Goal: Task Accomplishment & Management: Use online tool/utility

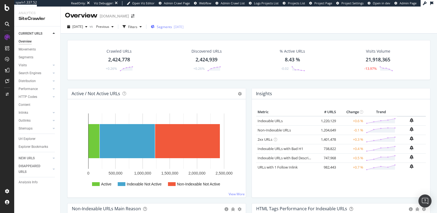
click at [170, 27] on span "Segments" at bounding box center [164, 27] width 15 height 5
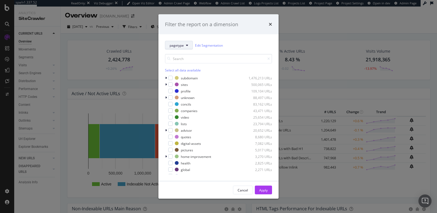
click at [178, 45] on span "pagetype" at bounding box center [176, 45] width 14 height 5
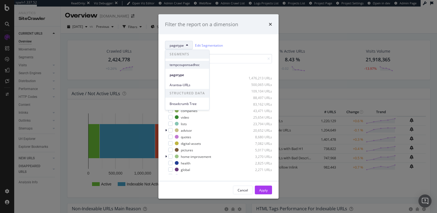
click at [176, 64] on span "tempcouponsadhoc" at bounding box center [186, 64] width 35 height 5
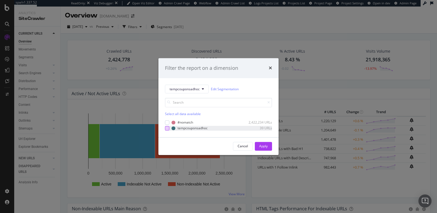
click at [167, 129] on div "modal" at bounding box center [167, 128] width 4 height 4
click at [264, 143] on div "Apply" at bounding box center [263, 146] width 8 height 8
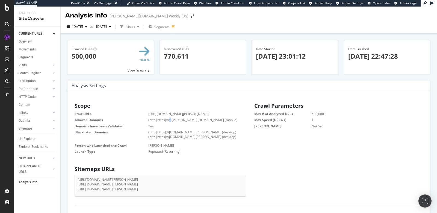
scroll to position [87, 171]
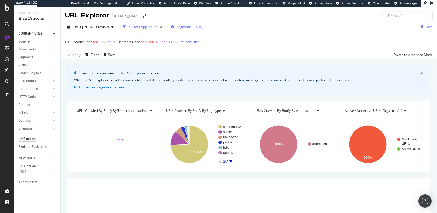
click at [192, 27] on span "Segments" at bounding box center [183, 27] width 15 height 5
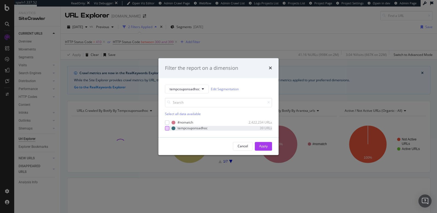
click at [166, 128] on div "modal" at bounding box center [167, 128] width 4 height 4
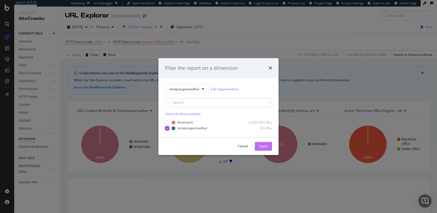
click at [262, 143] on div "Apply" at bounding box center [263, 146] width 8 height 8
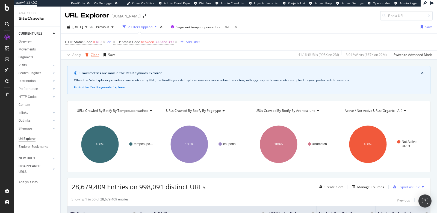
click at [94, 55] on div "Clear" at bounding box center [95, 54] width 8 height 5
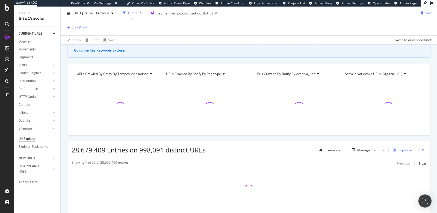
scroll to position [64, 0]
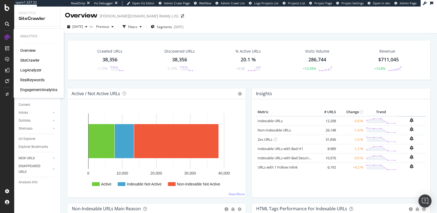
click at [24, 81] on div "RealKeywords" at bounding box center [32, 79] width 24 height 5
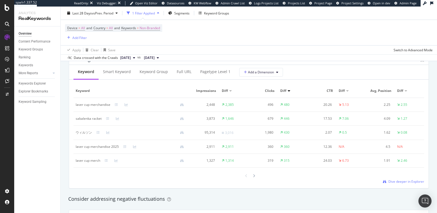
scroll to position [503, 0]
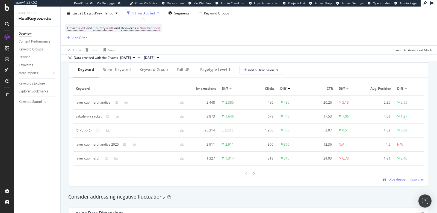
click at [316, 178] on div "Keyword Impressions Diff Clicks Diff CTR Diff Avg. Position Diff laver cup merc…" at bounding box center [248, 132] width 350 height 100
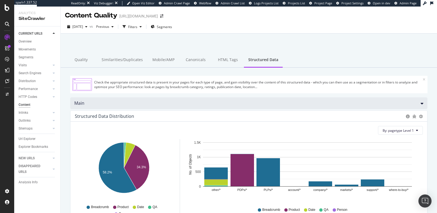
scroll to position [32, 0]
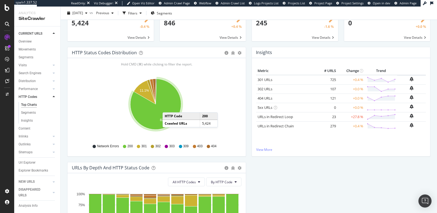
scroll to position [34, 0]
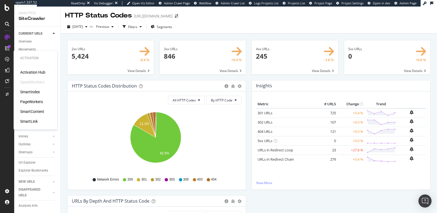
click at [32, 104] on div "PageWorkers" at bounding box center [31, 101] width 23 height 5
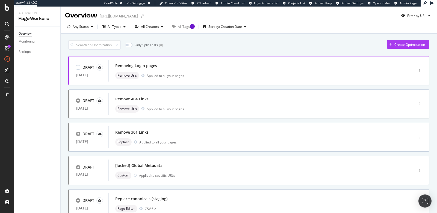
click at [183, 68] on div "Removing Login pages" at bounding box center [253, 66] width 276 height 8
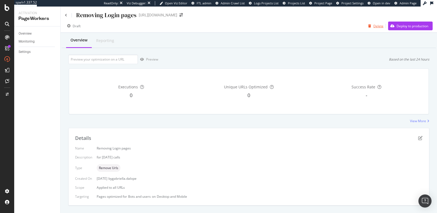
click at [368, 26] on div "button" at bounding box center [369, 25] width 7 height 3
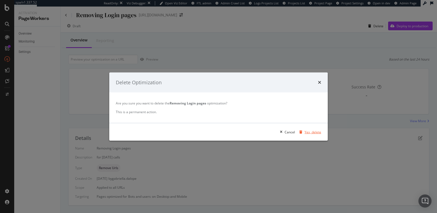
click at [309, 134] on div "Yes, delete" at bounding box center [312, 132] width 17 height 5
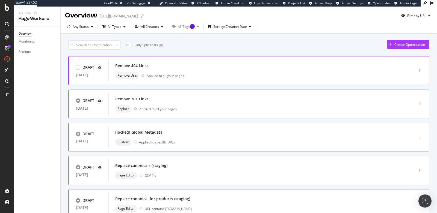
click at [220, 69] on div "Remove 404 Links Remove Urls Applied to all your pages" at bounding box center [253, 70] width 276 height 17
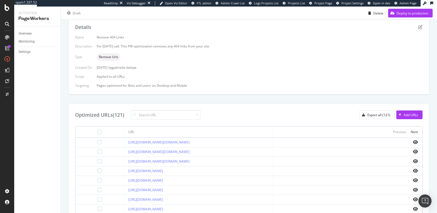
scroll to position [117, 0]
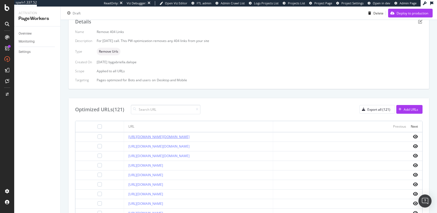
click at [161, 137] on link "[URL][DOMAIN_NAME][DOMAIN_NAME]" at bounding box center [158, 137] width 61 height 5
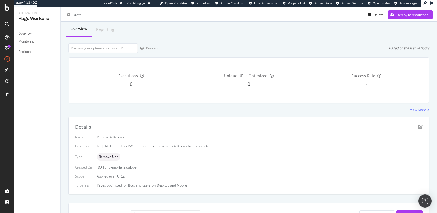
scroll to position [0, 0]
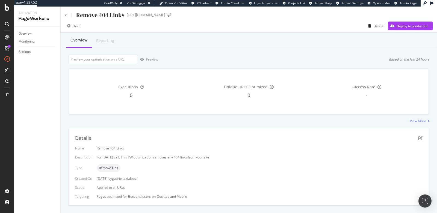
click at [67, 16] on div "Remove 404 Links" at bounding box center [94, 15] width 59 height 8
click at [64, 16] on div "Remove 404 Links https://leviton.com/" at bounding box center [249, 13] width 376 height 13
click at [66, 15] on icon at bounding box center [66, 15] width 2 height 3
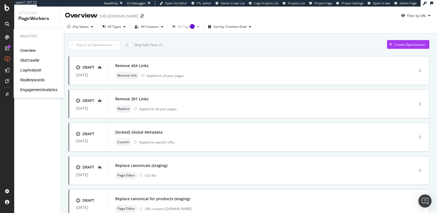
click at [7, 37] on icon at bounding box center [7, 37] width 4 height 4
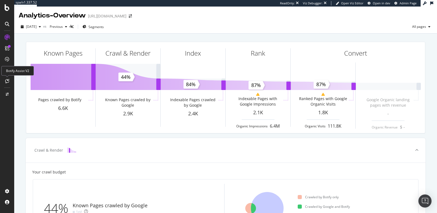
click at [8, 82] on icon at bounding box center [7, 81] width 4 height 4
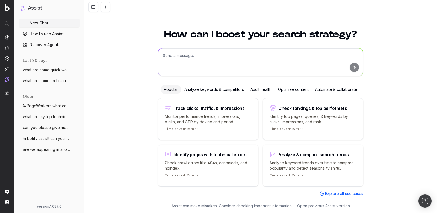
click at [208, 68] on textarea at bounding box center [260, 62] width 205 height 28
type textarea "what are some things I can use pageworkers for on my site?"
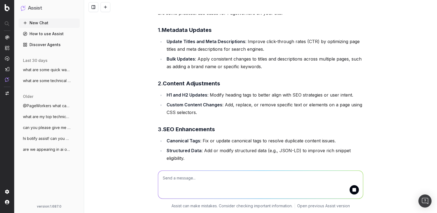
scroll to position [42, 0]
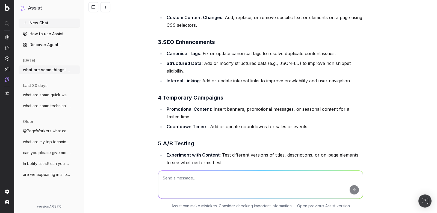
scroll to position [137, 0]
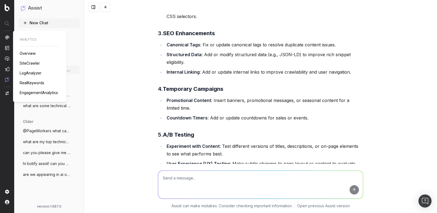
click at [8, 37] on img at bounding box center [7, 37] width 4 height 4
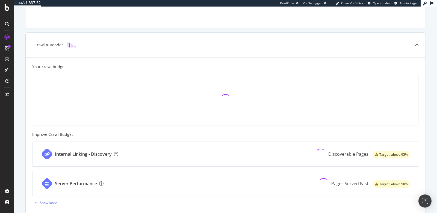
scroll to position [127, 0]
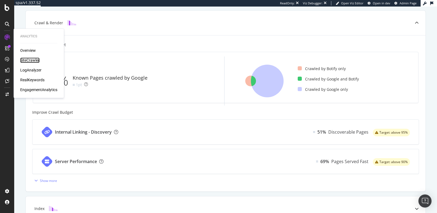
click at [31, 61] on div "SiteCrawler" at bounding box center [29, 60] width 19 height 5
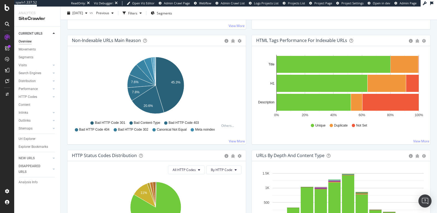
scroll to position [159, 0]
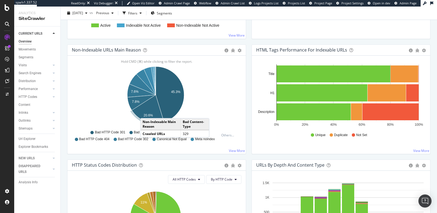
click at [146, 112] on icon "A chart." at bounding box center [148, 109] width 32 height 28
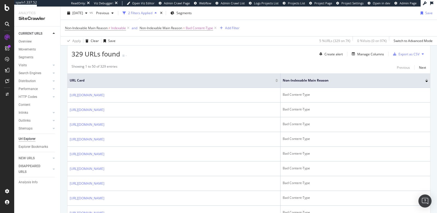
scroll to position [124, 0]
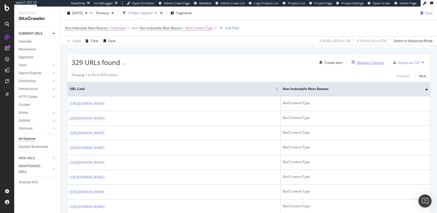
click at [366, 62] on div "Manage Columns" at bounding box center [370, 62] width 27 height 5
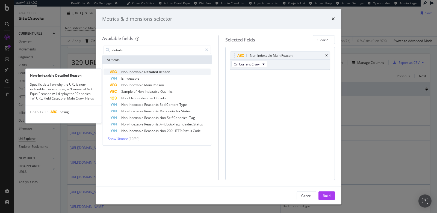
type input "detaile"
click at [188, 72] on div "Non-Indexable Detailed Reason" at bounding box center [160, 72] width 100 height 7
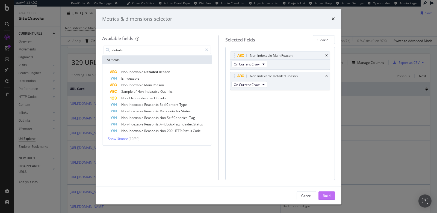
click at [325, 196] on div "Build" at bounding box center [327, 195] width 8 height 5
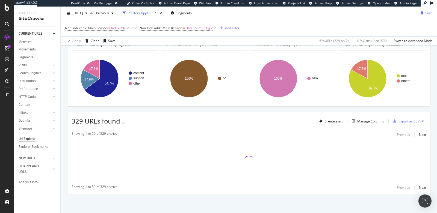
scroll to position [64, 0]
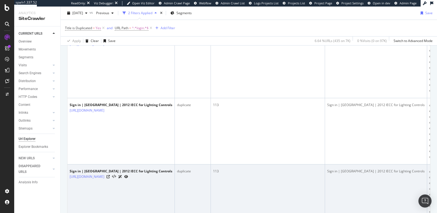
scroll to position [559, 0]
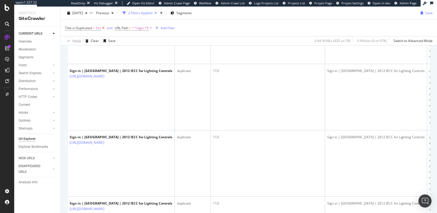
click at [103, 29] on icon at bounding box center [103, 27] width 5 height 5
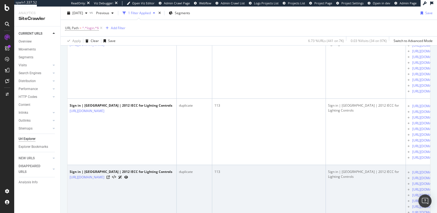
scroll to position [386, 0]
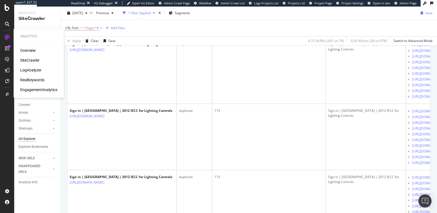
click at [32, 70] on div "LogAnalyzer" at bounding box center [30, 69] width 21 height 5
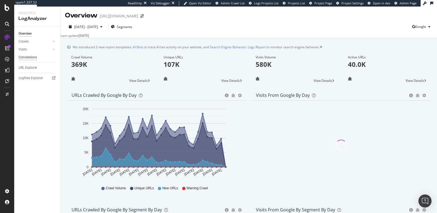
click at [25, 57] on div "Conversions" at bounding box center [28, 58] width 18 height 6
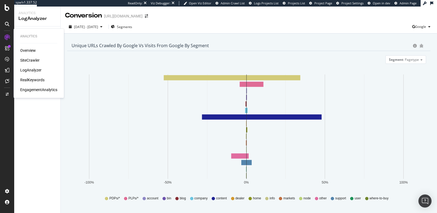
click at [28, 61] on div "SiteCrawler" at bounding box center [29, 60] width 19 height 5
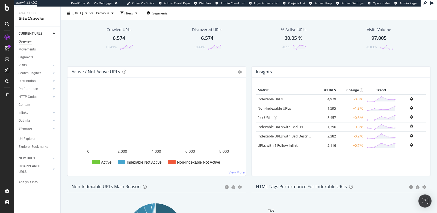
scroll to position [35, 0]
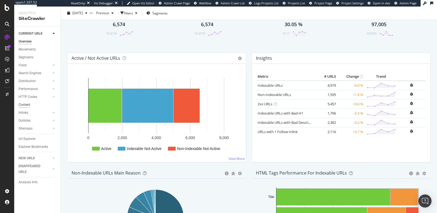
click at [27, 105] on div "Content" at bounding box center [25, 105] width 12 height 6
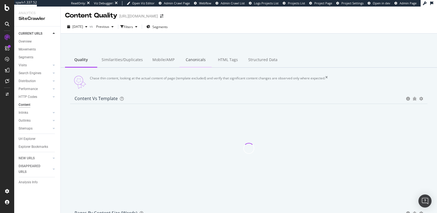
click at [194, 60] on div "Canonicals" at bounding box center [195, 60] width 32 height 15
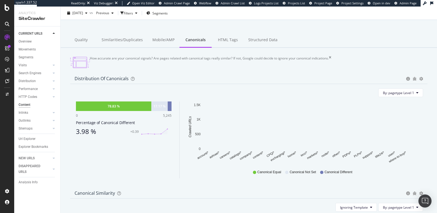
scroll to position [36, 0]
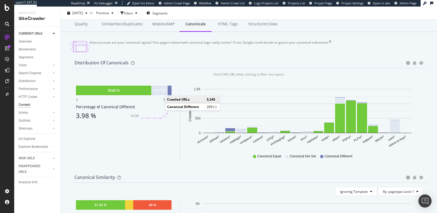
click at [171, 94] on div at bounding box center [170, 91] width 4 height 10
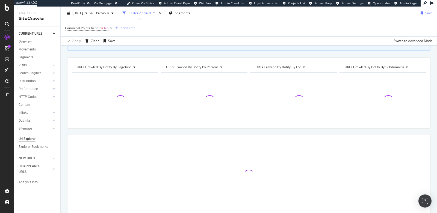
scroll to position [64, 0]
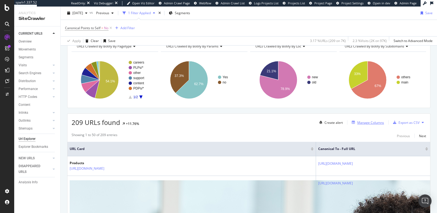
click at [361, 122] on div "Manage Columns" at bounding box center [370, 122] width 27 height 5
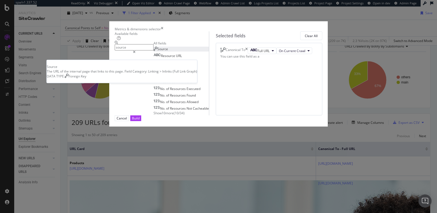
type input "source"
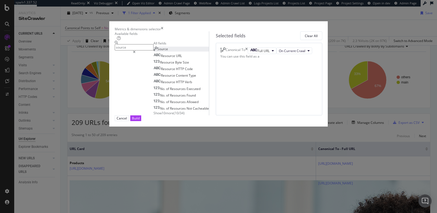
click at [153, 51] on div "Source" at bounding box center [160, 49] width 14 height 5
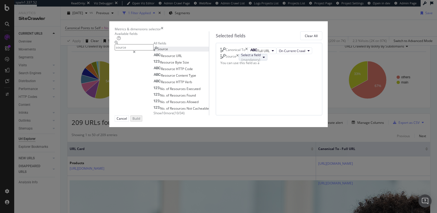
click at [243, 62] on div "Select a field (mandatory)" at bounding box center [250, 57] width 19 height 9
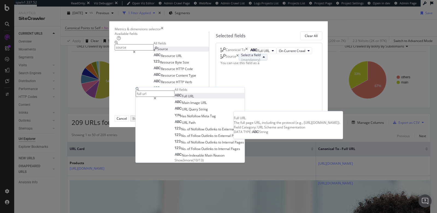
type input "full url"
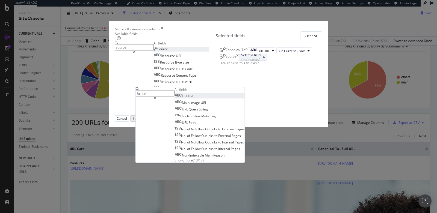
click at [194, 99] on span "URL" at bounding box center [191, 96] width 6 height 5
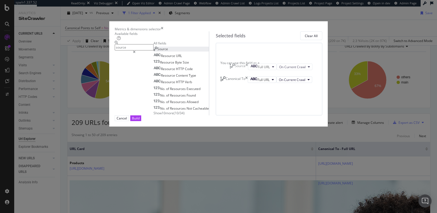
drag, startPoint x: 235, startPoint y: 86, endPoint x: 235, endPoint y: 53, distance: 33.6
click at [235, 53] on body "spa/v1.337.52 ReadOnly: Viz Debugger: Open Viz Editor Admin Crawl Page Webflow …" at bounding box center [218, 106] width 437 height 213
drag, startPoint x: 231, startPoint y: 55, endPoint x: 241, endPoint y: 105, distance: 50.8
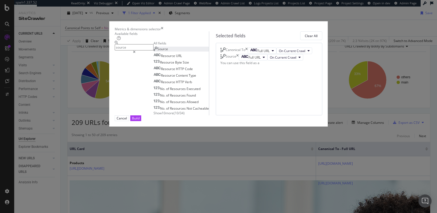
click at [139, 121] on div "Build" at bounding box center [136, 118] width 8 height 5
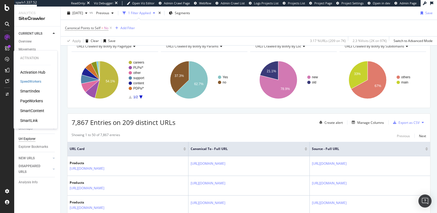
click at [26, 101] on div "PageWorkers" at bounding box center [31, 100] width 23 height 5
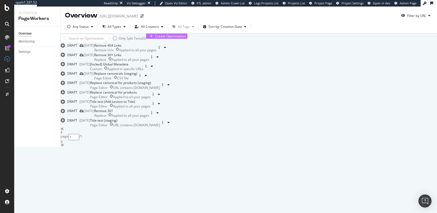
click at [186, 38] on div "Create Optimization" at bounding box center [167, 36] width 38 height 5
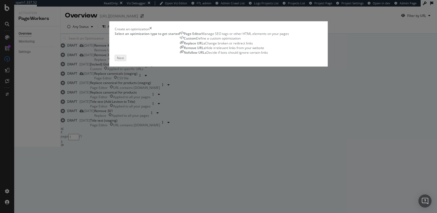
click at [239, 46] on div "Replace URLs Change broken or redirect links" at bounding box center [234, 43] width 109 height 5
click at [123, 60] on div "Next" at bounding box center [119, 57] width 7 height 5
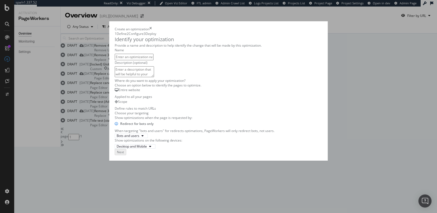
scroll to position [15, 0]
click at [115, 54] on input "modal" at bounding box center [134, 57] width 39 height 6
click at [115, 59] on input "Non-Canonicals" at bounding box center [134, 57] width 39 height 6
type input "Replacing Non-Canonicals"
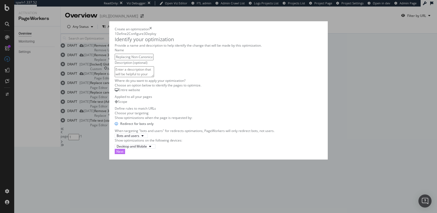
click at [125, 154] on button "Next" at bounding box center [120, 151] width 10 height 5
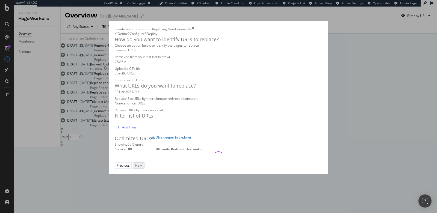
scroll to position [40, 0]
click at [138, 108] on div "Replace URLs by their canonical" at bounding box center [218, 110] width 207 height 5
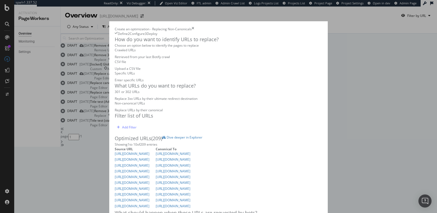
scroll to position [0, 0]
click at [194, 27] on icon "times" at bounding box center [193, 29] width 2 height 5
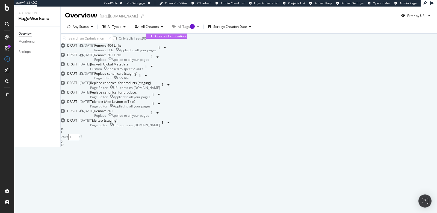
click at [186, 38] on div "Create Optimization" at bounding box center [170, 36] width 31 height 5
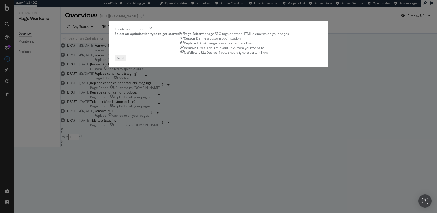
click at [152, 31] on icon "times" at bounding box center [150, 29] width 2 height 5
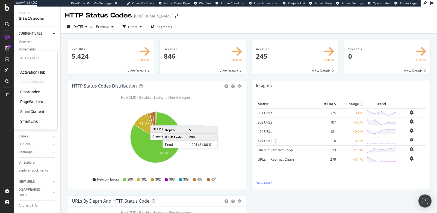
click at [35, 104] on div "PageWorkers" at bounding box center [31, 101] width 23 height 5
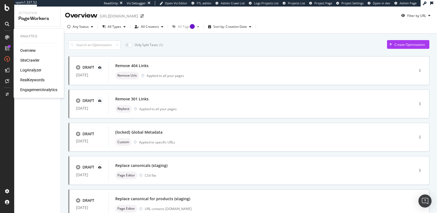
click at [33, 83] on div "Overview SiteCrawler LogAnalyzer RealKeywords EngagementAnalytics" at bounding box center [38, 70] width 37 height 45
click at [34, 81] on div "RealKeywords" at bounding box center [32, 79] width 24 height 5
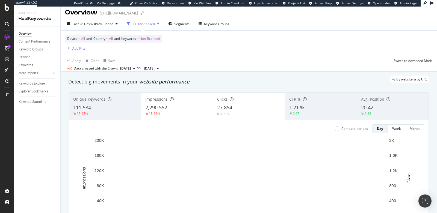
scroll to position [40, 0]
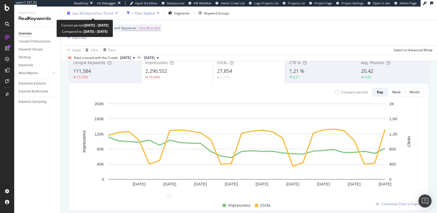
click at [83, 14] on span "Last 28 Days" at bounding box center [81, 13] width 19 height 5
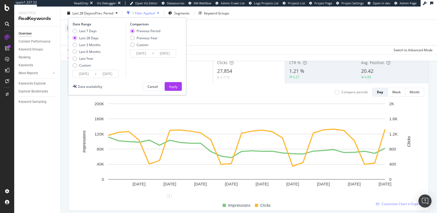
click at [84, 73] on input "[DATE]" at bounding box center [84, 74] width 22 height 8
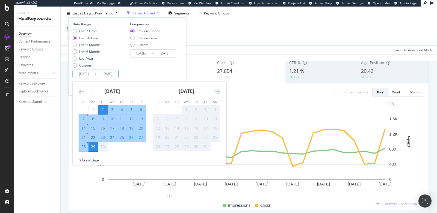
click at [101, 120] on div "9" at bounding box center [102, 118] width 9 height 5
type input "2025/09/09"
type input "2025/08/19"
type input "2025/09/08"
click at [144, 68] on div "Comparison Previous Period Previous Year Custom 2025/08/19 Navigate forward to …" at bounding box center [152, 50] width 52 height 56
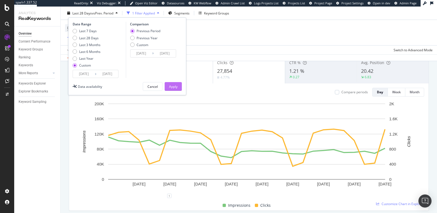
click at [171, 83] on div "Apply" at bounding box center [173, 86] width 8 height 8
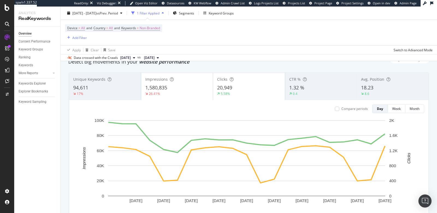
scroll to position [26, 0]
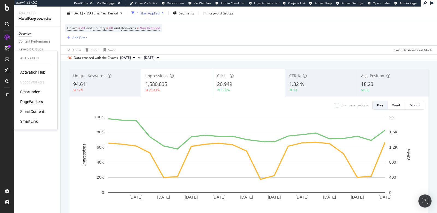
click at [26, 103] on div "PageWorkers" at bounding box center [31, 101] width 23 height 5
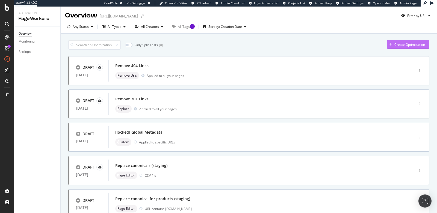
click at [394, 44] on div "Create Optimization" at bounding box center [409, 44] width 31 height 5
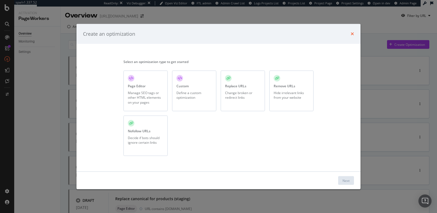
click at [351, 34] on icon "times" at bounding box center [351, 34] width 3 height 4
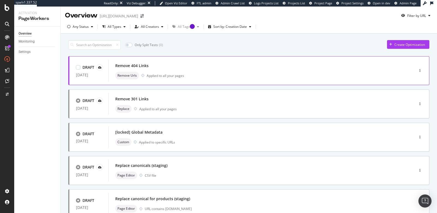
click at [315, 68] on div "Remove 404 Links" at bounding box center [253, 66] width 276 height 8
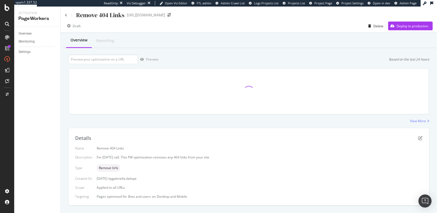
scroll to position [105, 0]
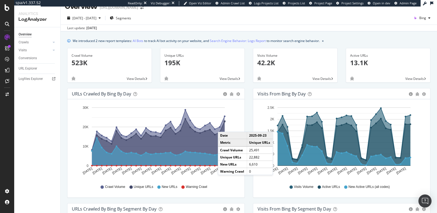
scroll to position [12, 0]
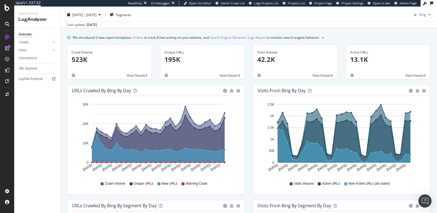
click at [420, 13] on span "Bing" at bounding box center [422, 14] width 7 height 5
click at [413, 47] on span "OpenAI" at bounding box center [420, 45] width 20 height 5
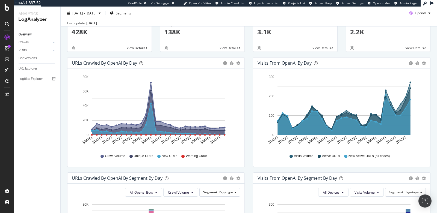
scroll to position [46, 0]
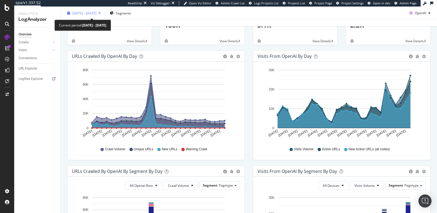
click at [89, 12] on span "2025 Aug. 27th - Sep. 23rd" at bounding box center [84, 13] width 24 height 5
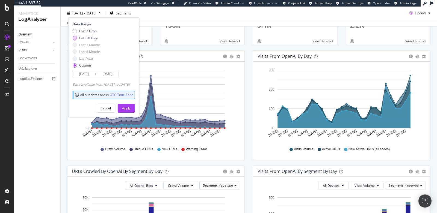
click at [76, 38] on div "Last 28 Days" at bounding box center [75, 38] width 4 height 4
type input "2025/09/05"
type input "2025/10/02"
click at [130, 107] on div "Apply" at bounding box center [126, 108] width 8 height 5
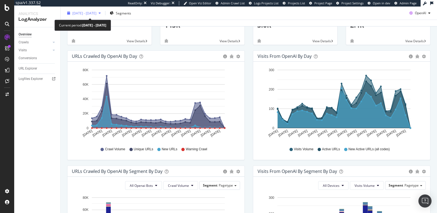
click at [101, 10] on div "2025 Sep. 5th - Oct. 2nd" at bounding box center [84, 13] width 38 height 8
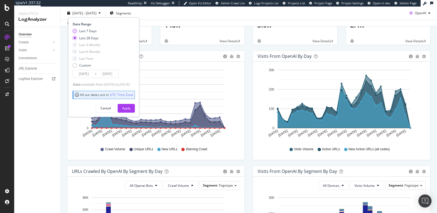
click at [90, 29] on div "Last 7 Days" at bounding box center [87, 31] width 17 height 5
type input "2025/09/26"
click at [130, 107] on div "Apply" at bounding box center [126, 108] width 8 height 5
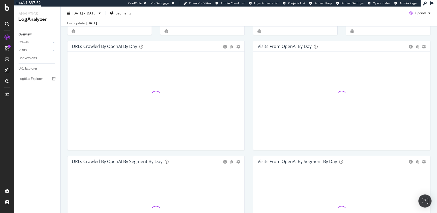
scroll to position [52, 0]
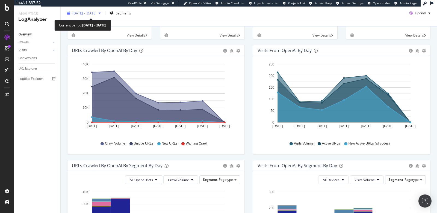
click at [89, 12] on span "2025 Sep. 26th - Oct. 2nd" at bounding box center [84, 13] width 24 height 5
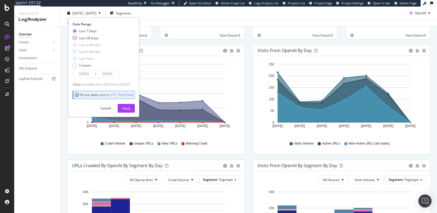
click at [88, 38] on div "Last 28 Days" at bounding box center [88, 37] width 19 height 5
type input "2025/09/05"
click at [135, 112] on button "Apply" at bounding box center [126, 108] width 17 height 9
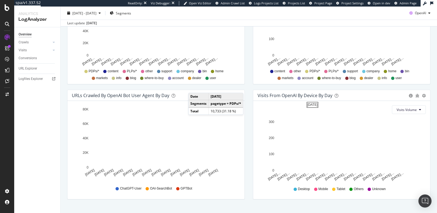
scroll to position [241, 0]
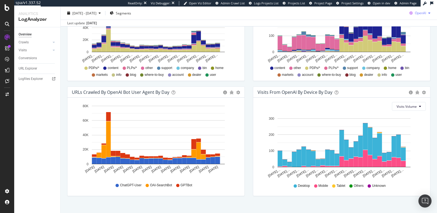
click at [414, 14] on span "OpenAI" at bounding box center [419, 13] width 11 height 5
click at [410, 56] on span "Other AI Bots" at bounding box center [419, 54] width 20 height 5
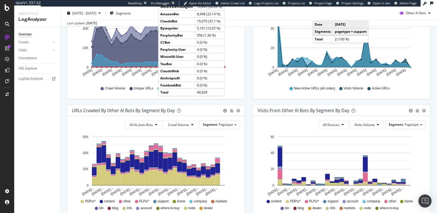
scroll to position [68, 0]
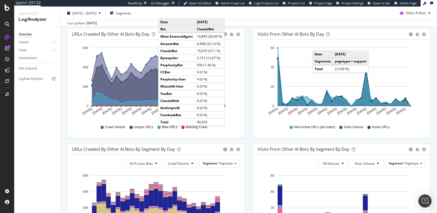
click at [58, 128] on div "Overview Crawls Daily Distribution Segments Distribution HTTP Codes Resources V…" at bounding box center [37, 120] width 46 height 186
click at [71, 137] on div "Hold CMD (⌘) while clicking to filter the report. Sep 05 2025 Sep 07 2025 Sep 0…" at bounding box center [155, 89] width 177 height 98
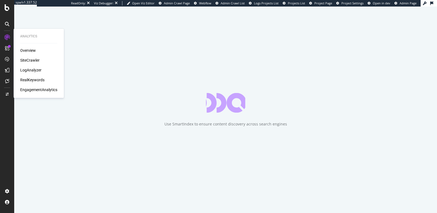
click at [30, 70] on div "LogAnalyzer" at bounding box center [30, 69] width 21 height 5
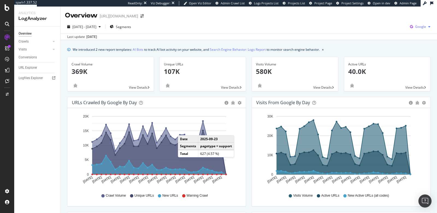
click at [409, 27] on icon "button" at bounding box center [410, 27] width 7 height 8
click at [383, 22] on span "Bing" at bounding box center [388, 22] width 20 height 5
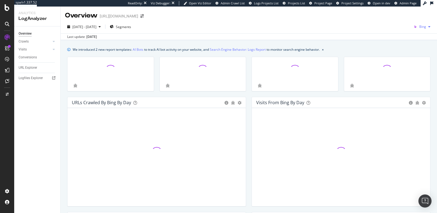
click at [419, 25] on span "Bing" at bounding box center [422, 26] width 7 height 5
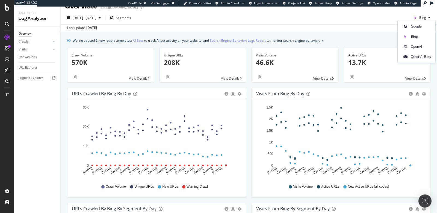
scroll to position [11, 0]
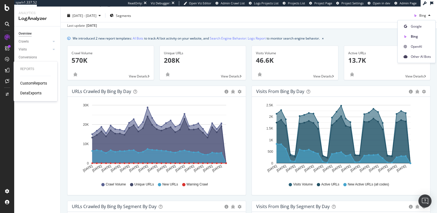
click at [35, 83] on div "CustomReports" at bounding box center [33, 82] width 27 height 5
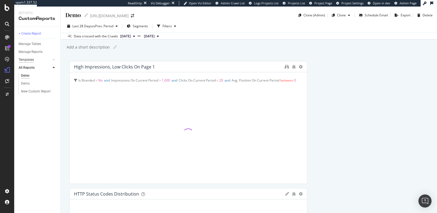
click at [28, 60] on div "Templates" at bounding box center [26, 60] width 15 height 6
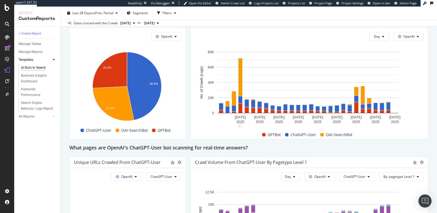
scroll to position [276, 0]
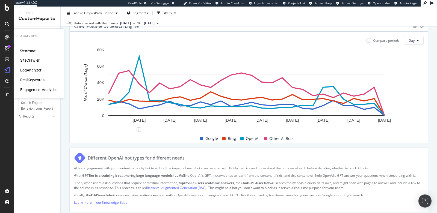
click at [32, 68] on div "LogAnalyzer" at bounding box center [30, 69] width 21 height 5
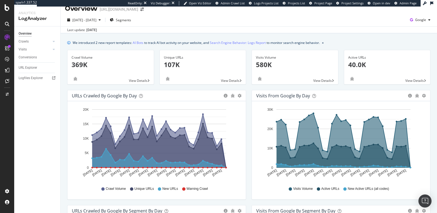
scroll to position [7, 0]
click at [413, 15] on button "Google" at bounding box center [419, 19] width 25 height 9
click at [405, 49] on icon at bounding box center [403, 50] width 3 height 3
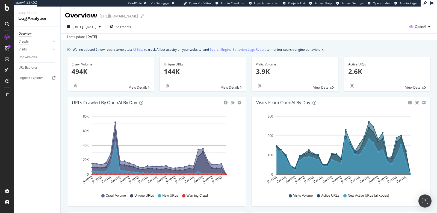
click at [23, 42] on div "Crawls" at bounding box center [24, 42] width 10 height 6
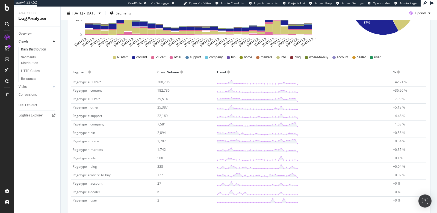
scroll to position [147, 0]
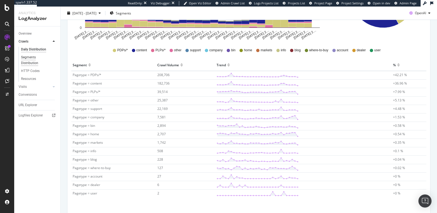
click at [29, 63] on div "Segments Distribution" at bounding box center [36, 60] width 30 height 11
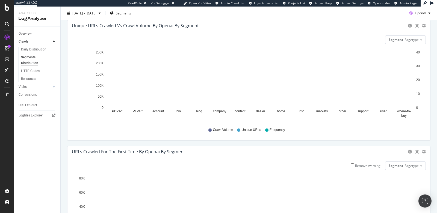
scroll to position [30, 0]
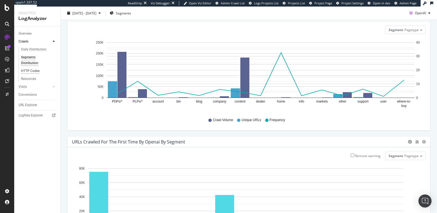
click at [36, 71] on div "HTTP Codes" at bounding box center [30, 71] width 19 height 6
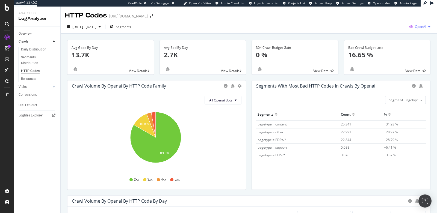
click at [414, 25] on span "OpenAI" at bounding box center [419, 26] width 11 height 5
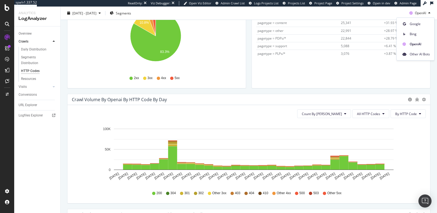
scroll to position [102, 0]
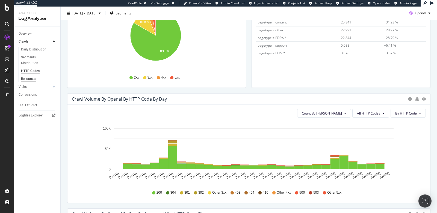
click at [27, 77] on div "Resources" at bounding box center [28, 79] width 15 height 6
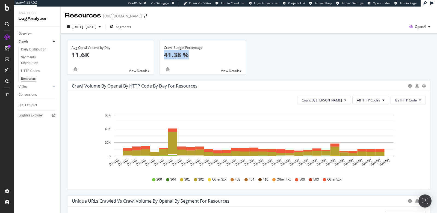
drag, startPoint x: 160, startPoint y: 55, endPoint x: 200, endPoint y: 58, distance: 40.3
click at [200, 58] on div "Crawl Budget Percentage 41.38 %" at bounding box center [203, 53] width 86 height 26
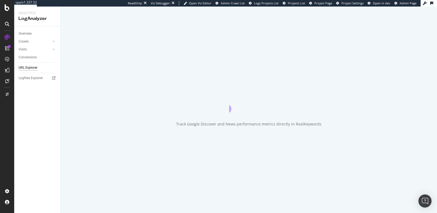
click at [206, 55] on div "Track Google Discover and News performance metrics directly in RealKeywords" at bounding box center [249, 110] width 376 height 207
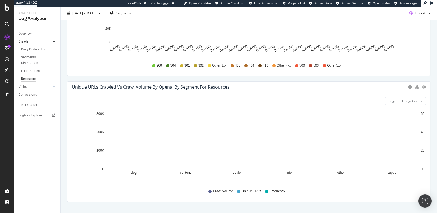
scroll to position [118, 0]
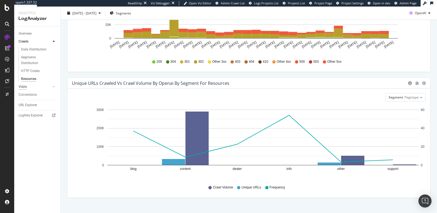
click at [25, 85] on div "Visits" at bounding box center [23, 87] width 8 height 6
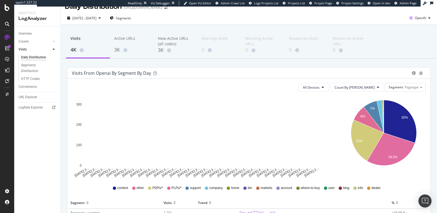
scroll to position [9, 0]
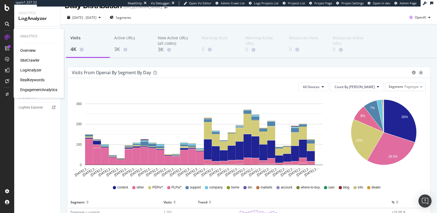
click at [33, 59] on div "SiteCrawler" at bounding box center [29, 60] width 19 height 5
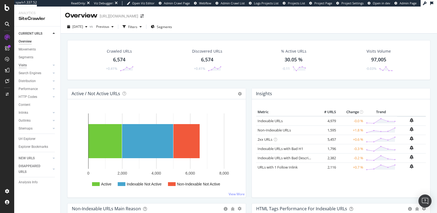
click at [25, 64] on div "Visits" at bounding box center [23, 65] width 8 height 6
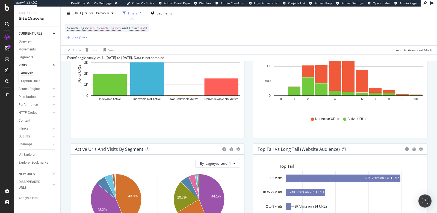
scroll to position [324, 0]
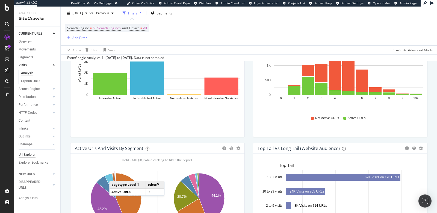
click at [26, 156] on div "Url Explorer" at bounding box center [27, 155] width 17 height 6
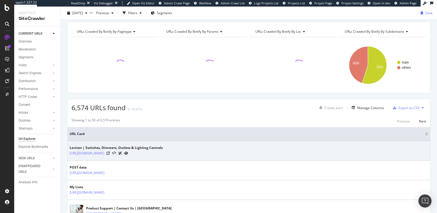
scroll to position [65, 0]
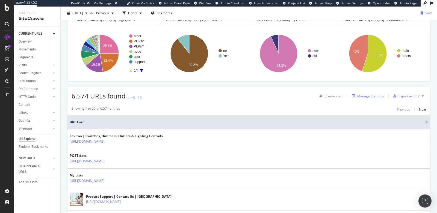
click at [360, 96] on div "Manage Columns" at bounding box center [370, 96] width 27 height 5
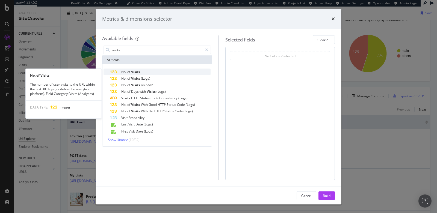
type input "visits"
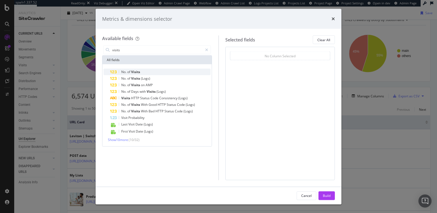
click at [131, 71] on span "Visits" at bounding box center [135, 72] width 9 height 5
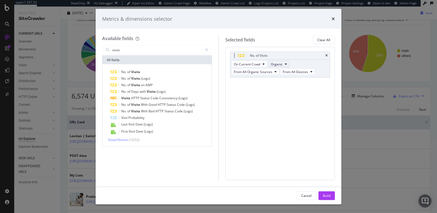
click at [278, 64] on span "Organic" at bounding box center [276, 64] width 12 height 5
click at [274, 82] on span "Social" at bounding box center [278, 83] width 12 height 5
click at [323, 196] on div "Build" at bounding box center [327, 195] width 8 height 5
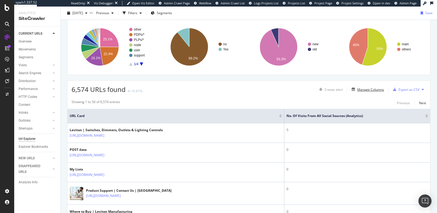
scroll to position [73, 0]
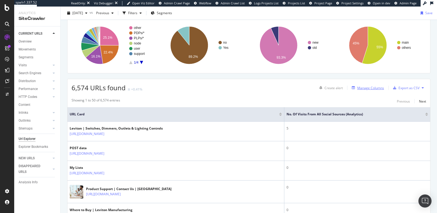
click at [366, 87] on div "Manage Columns" at bounding box center [370, 88] width 27 height 5
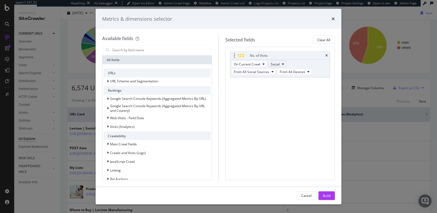
click at [277, 64] on span "Social" at bounding box center [274, 64] width 9 height 5
click at [308, 22] on div "Metrics & dimensions selector" at bounding box center [219, 19] width 246 height 20
click at [332, 19] on icon "times" at bounding box center [332, 19] width 3 height 4
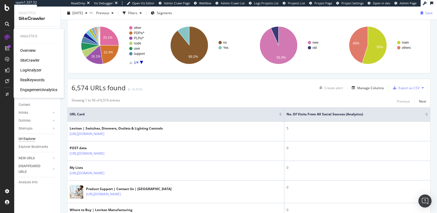
click at [34, 73] on div "LogAnalyzer" at bounding box center [30, 69] width 21 height 5
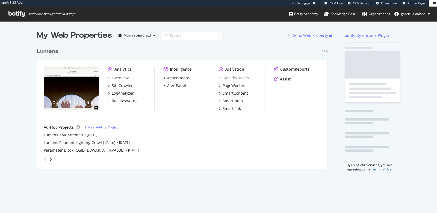
scroll to position [128, 295]
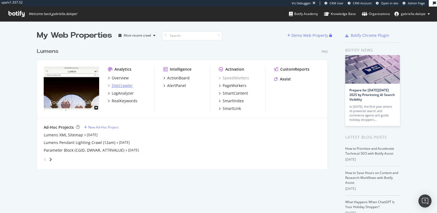
click at [123, 87] on div "SiteCrawler" at bounding box center [122, 85] width 21 height 5
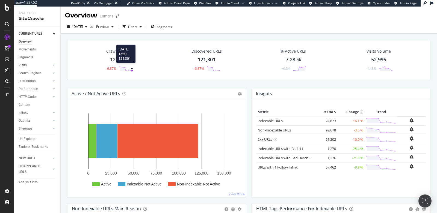
click at [133, 71] on icon at bounding box center [126, 68] width 14 height 5
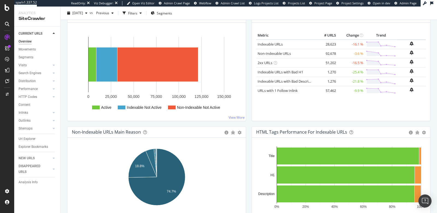
scroll to position [111, 0]
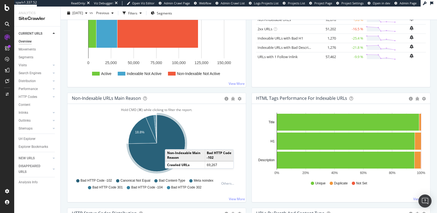
click at [170, 143] on icon "A chart." at bounding box center [156, 143] width 57 height 57
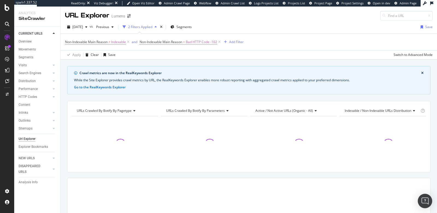
click at [424, 200] on img "Open Intercom Messenger" at bounding box center [424, 201] width 7 height 7
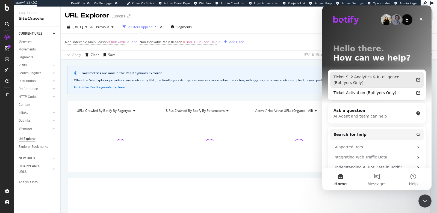
click at [365, 77] on div "Ticket SL2 Analytics & Intelligence (Botifyers Only)" at bounding box center [373, 79] width 80 height 11
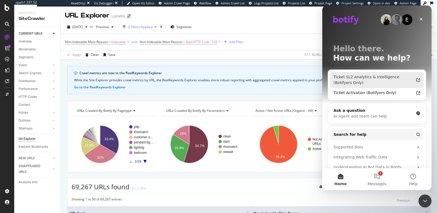
click at [354, 79] on div "Ticket SL2 Analytics & Intelligence (Botifyers Only)" at bounding box center [373, 79] width 80 height 11
